Goal: Task Accomplishment & Management: Manage account settings

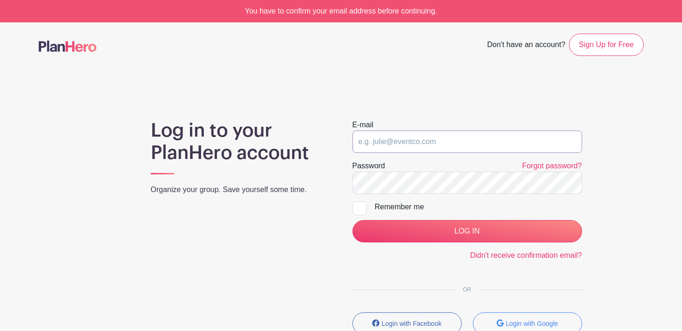
click at [401, 143] on input "email" at bounding box center [467, 142] width 230 height 22
click at [384, 137] on input "email" at bounding box center [467, 142] width 230 height 22
type input "[PERSON_NAME][EMAIL_ADDRESS][DOMAIN_NAME]"
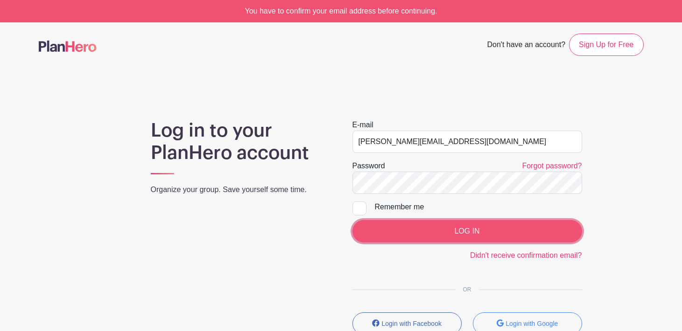
click at [434, 232] on input "LOG IN" at bounding box center [467, 231] width 230 height 22
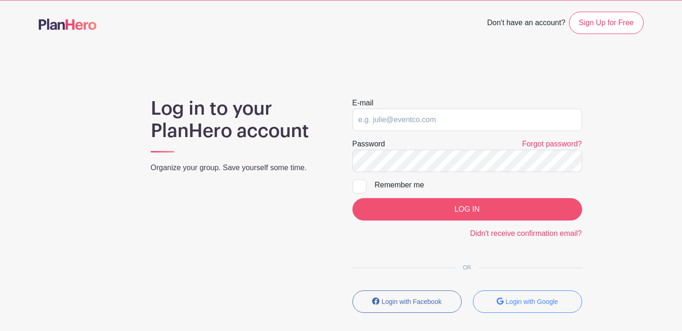
scroll to position [21, 0]
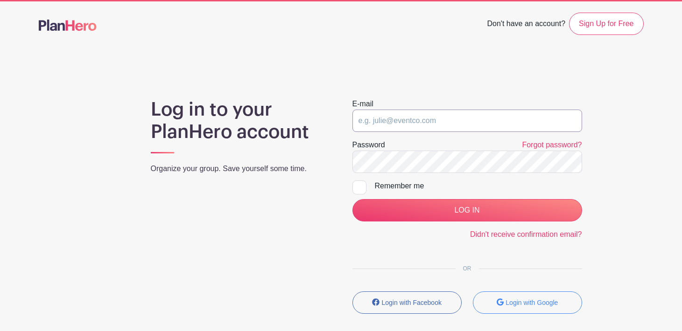
click at [430, 118] on input "email" at bounding box center [467, 121] width 230 height 22
type input "[PERSON_NAME][EMAIL_ADDRESS][DOMAIN_NAME]"
click at [363, 190] on div at bounding box center [359, 188] width 14 height 14
click at [358, 187] on input "Remember me" at bounding box center [355, 184] width 6 height 6
checkbox input "true"
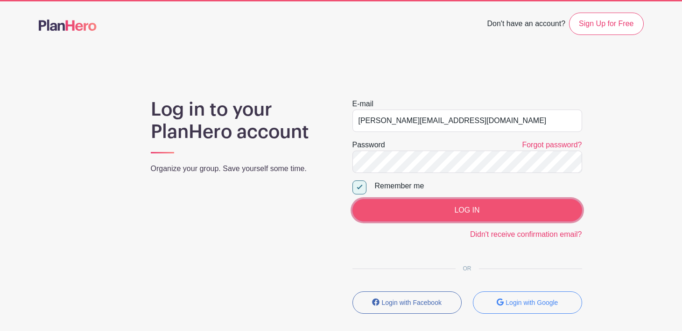
click at [410, 204] on input "LOG IN" at bounding box center [467, 210] width 230 height 22
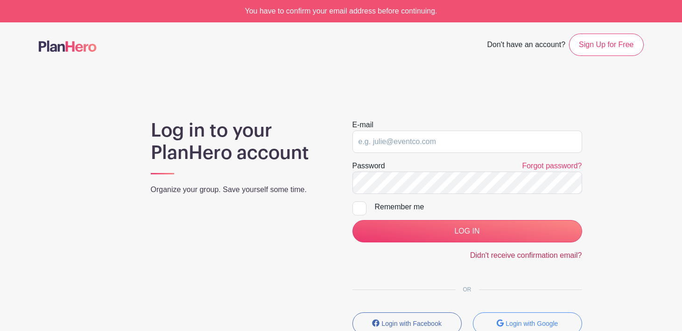
click at [524, 252] on link "Didn't receive confirmation email?" at bounding box center [526, 255] width 112 height 8
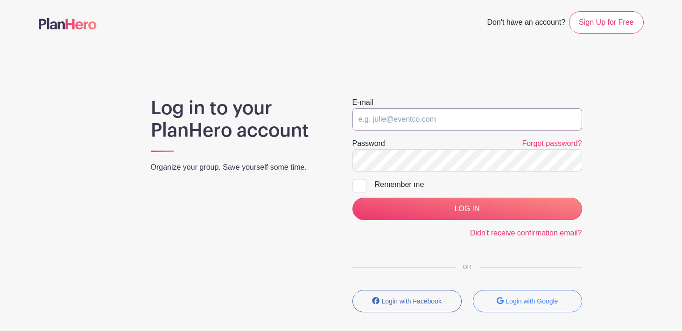
click at [416, 126] on input "email" at bounding box center [467, 119] width 230 height 22
type input "[PERSON_NAME][EMAIL_ADDRESS][DOMAIN_NAME]"
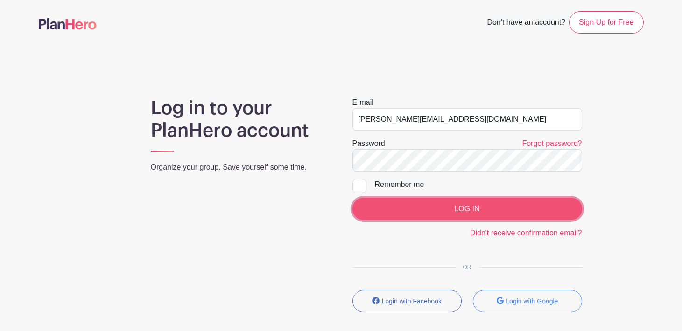
click at [469, 203] on input "LOG IN" at bounding box center [467, 209] width 230 height 22
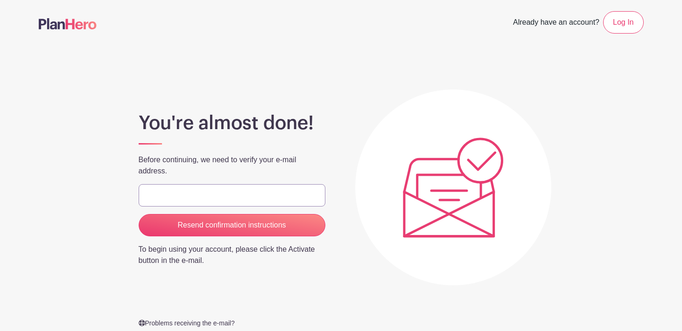
type input "[PERSON_NAME][EMAIL_ADDRESS][DOMAIN_NAME]"
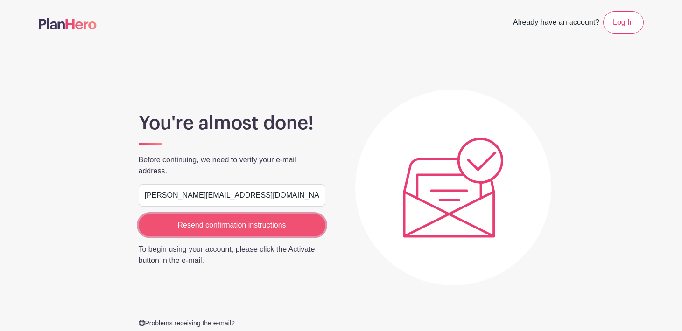
click at [225, 219] on input "Resend confirmation instructions" at bounding box center [232, 225] width 187 height 22
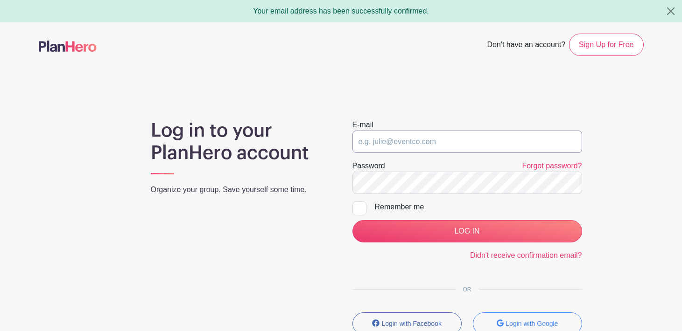
click at [383, 145] on input "email" at bounding box center [467, 142] width 230 height 22
type input "christy@mylcc.church"
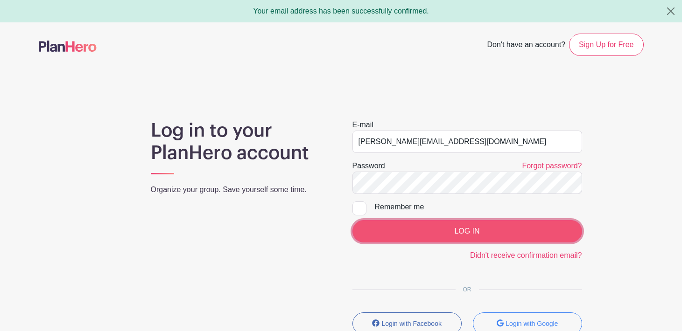
click at [438, 230] on input "LOG IN" at bounding box center [467, 231] width 230 height 22
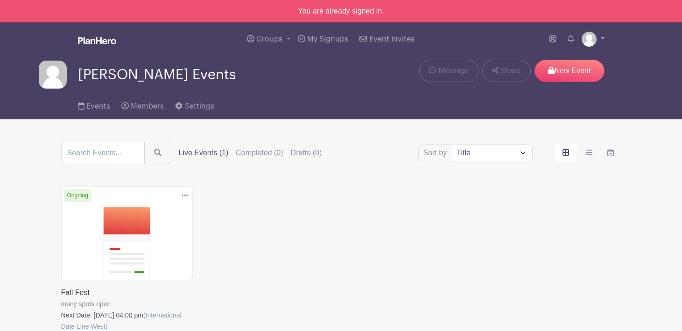
click at [61, 331] on link at bounding box center [61, 332] width 0 height 0
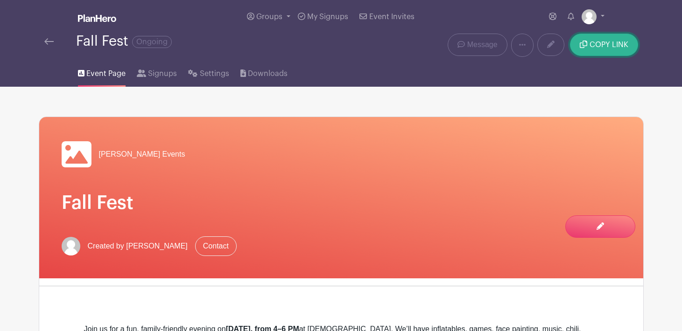
click at [615, 50] on button "COPY LINK" at bounding box center [604, 45] width 68 height 22
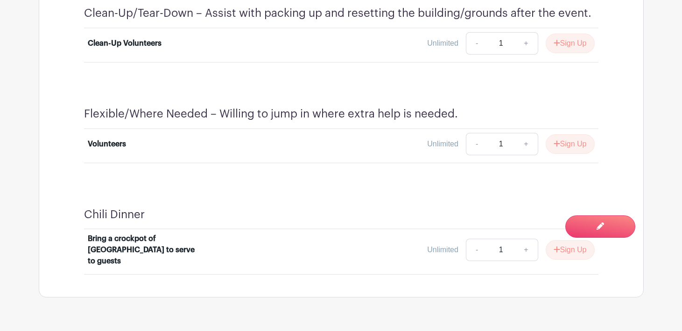
scroll to position [1140, 0]
